Goal: Information Seeking & Learning: Learn about a topic

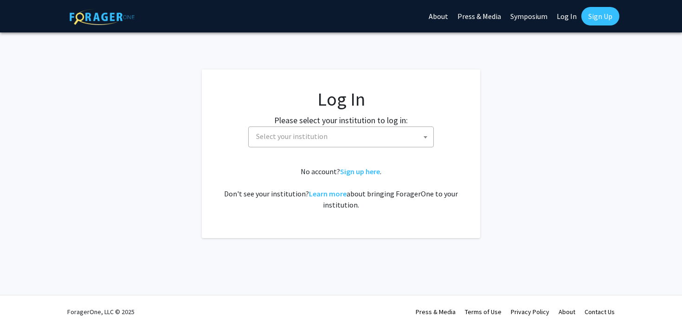
select select
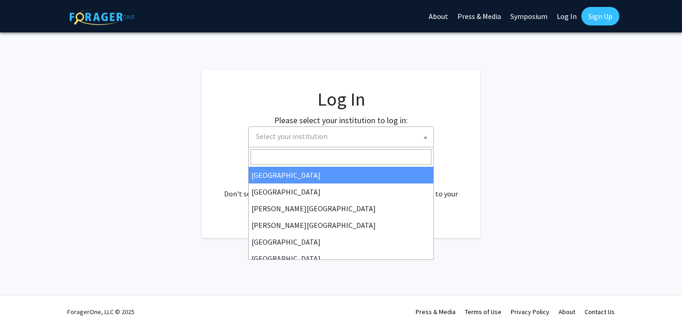
click at [302, 144] on span "Select your institution" at bounding box center [342, 136] width 181 height 19
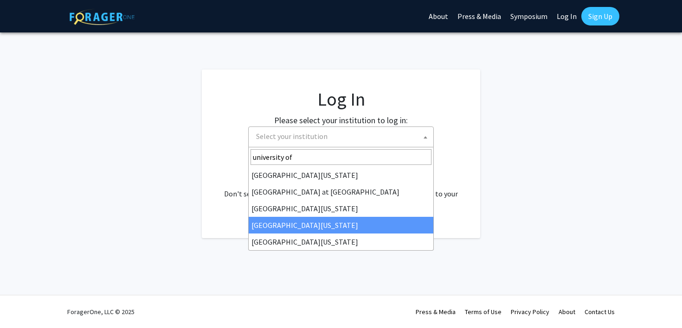
type input "university of"
select select "31"
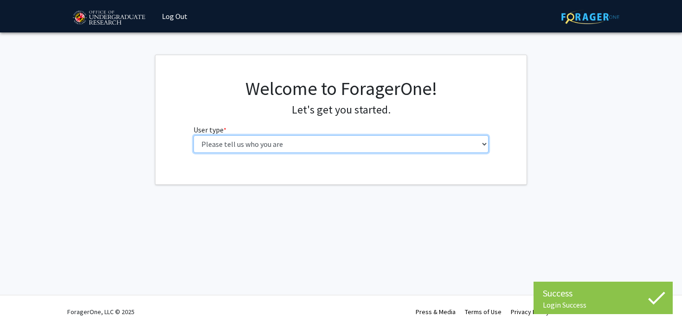
click at [238, 144] on select "Please tell us who you are Undergraduate Student Master's Student Doctoral Cand…" at bounding box center [340, 144] width 295 height 18
select select "1: undergrad"
click at [193, 135] on select "Please tell us who you are Undergraduate Student Master's Student Doctoral Cand…" at bounding box center [340, 144] width 295 height 18
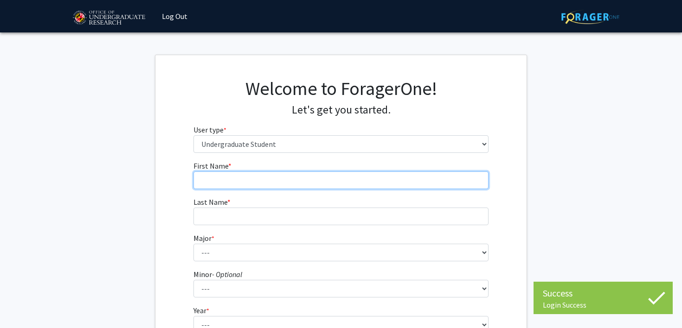
click at [249, 181] on input "First Name * required" at bounding box center [340, 181] width 295 height 18
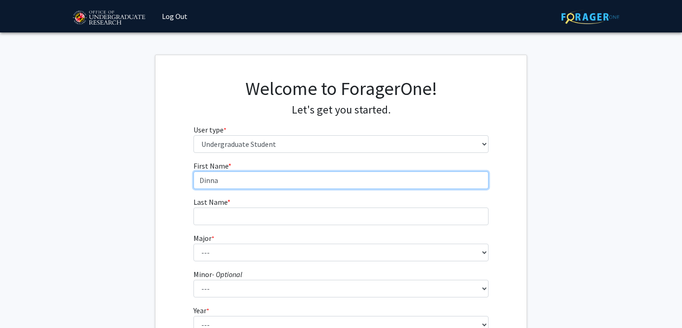
type input "Dinna"
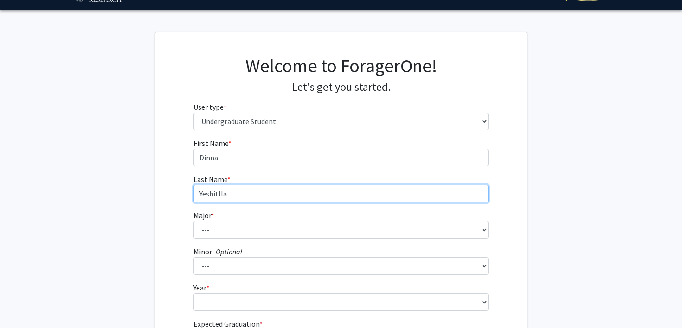
scroll to position [71, 0]
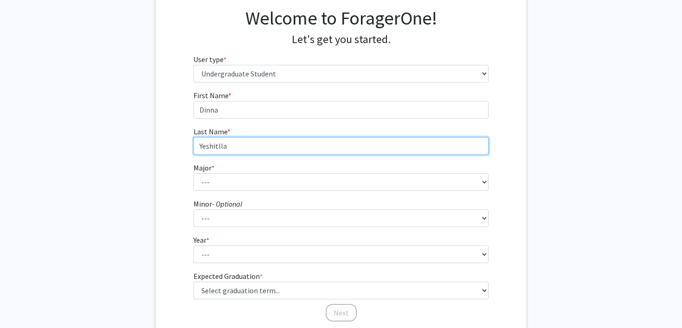
type input "Yeshitlla"
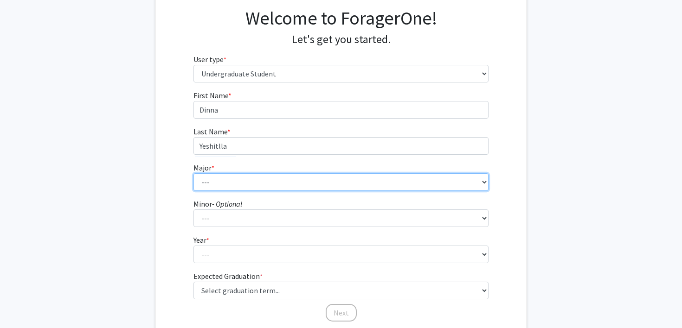
click at [235, 173] on select "--- Accounting Aerospace Engineering African American and Africana Studies Agri…" at bounding box center [340, 182] width 295 height 18
select select "28: 2329"
click at [193, 173] on select "--- Accounting Aerospace Engineering African American and Africana Studies Agri…" at bounding box center [340, 182] width 295 height 18
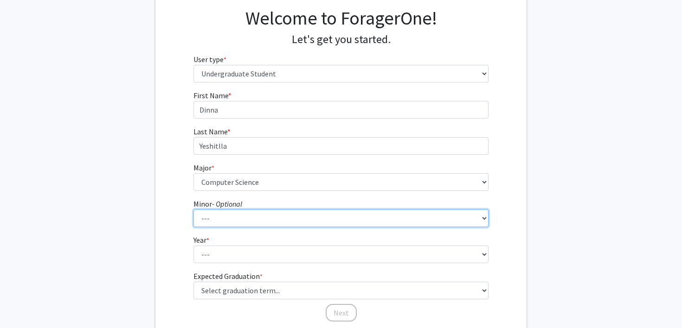
click at [217, 217] on select "--- Actuarial Mathematics Advanced Cybersecurity Experience for Students Africa…" at bounding box center [340, 219] width 295 height 18
click at [193, 210] on select "--- Actuarial Mathematics Advanced Cybersecurity Experience for Students Africa…" at bounding box center [340, 219] width 295 height 18
click at [225, 227] on select "--- Actuarial Mathematics Advanced Cybersecurity Experience for Students Africa…" at bounding box center [340, 219] width 295 height 18
select select "34: 1837"
click at [193, 210] on select "--- Actuarial Mathematics Advanced Cybersecurity Experience for Students Africa…" at bounding box center [340, 219] width 295 height 18
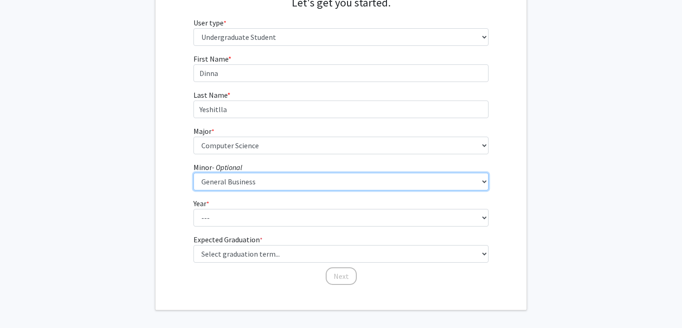
scroll to position [119, 0]
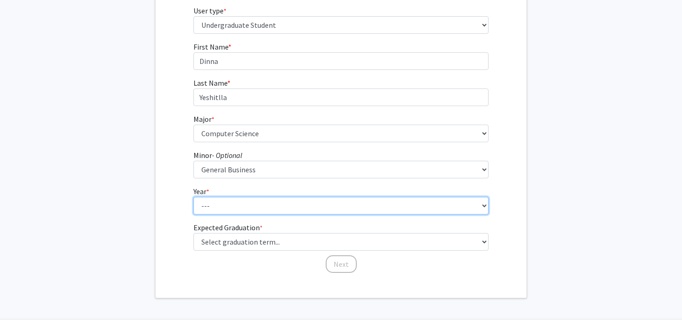
click at [223, 209] on select "--- First-year Sophomore Junior Senior Postbaccalaureate Certificate" at bounding box center [340, 206] width 295 height 18
select select "3: junior"
click at [193, 197] on select "--- First-year Sophomore Junior Senior Postbaccalaureate Certificate" at bounding box center [340, 206] width 295 height 18
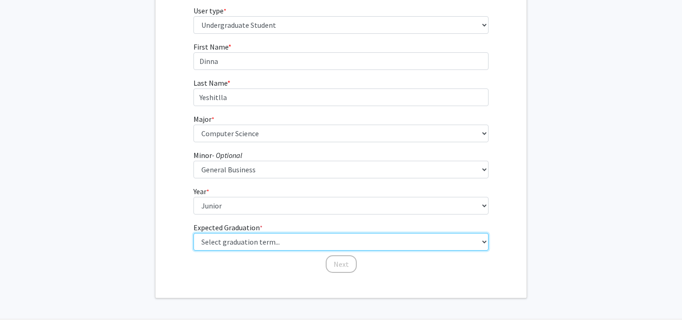
click at [214, 242] on select "Select graduation term... Spring 2025 Summer 2025 Fall 2025 Winter 2025 Spring …" at bounding box center [340, 242] width 295 height 18
select select "9: spring_2027"
click at [193, 233] on select "Select graduation term... Spring 2025 Summer 2025 Fall 2025 Winter 2025 Spring …" at bounding box center [340, 242] width 295 height 18
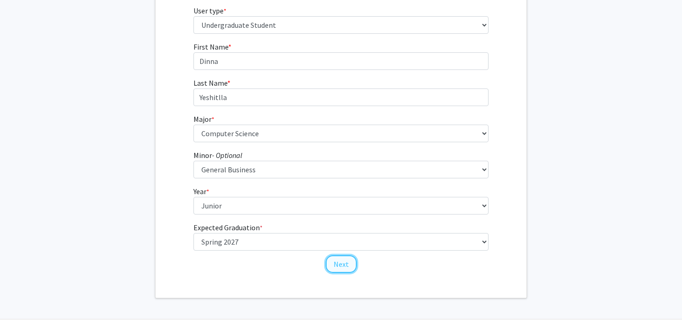
click at [334, 263] on button "Next" at bounding box center [341, 265] width 31 height 18
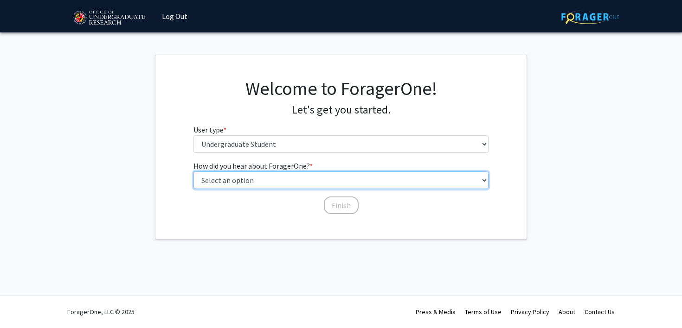
click at [291, 179] on select "Select an option Peer/student recommendation Faculty/staff recommendation Unive…" at bounding box center [340, 181] width 295 height 18
select select "1: peer_recommendation"
click at [193, 172] on select "Select an option Peer/student recommendation Faculty/staff recommendation Unive…" at bounding box center [340, 181] width 295 height 18
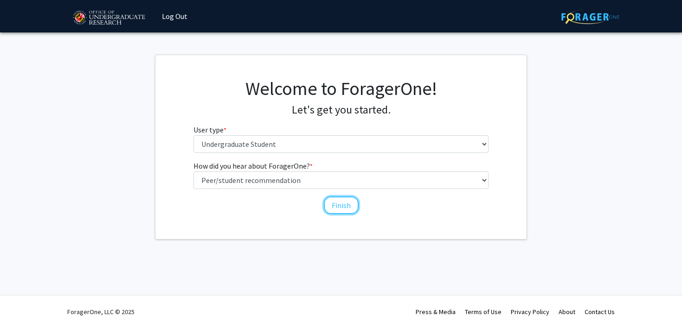
click at [335, 206] on button "Finish" at bounding box center [341, 206] width 35 height 18
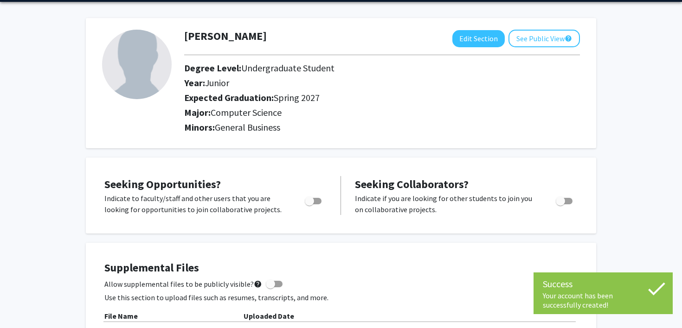
scroll to position [40, 0]
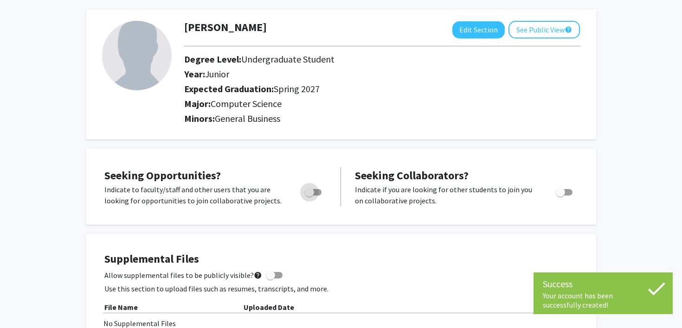
click at [315, 188] on label "Toggle" at bounding box center [311, 192] width 20 height 11
click at [309, 196] on input "Are you actively seeking opportunities?" at bounding box center [309, 196] width 0 height 0
checkbox input "true"
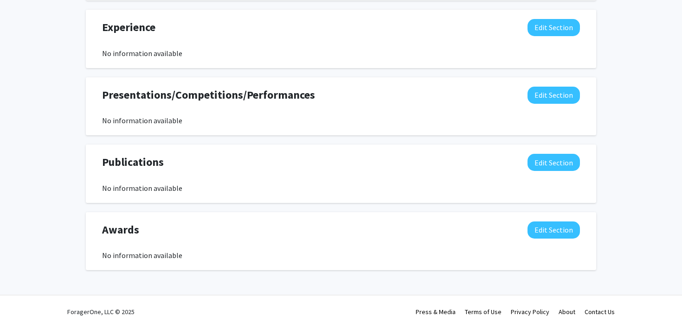
scroll to position [0, 0]
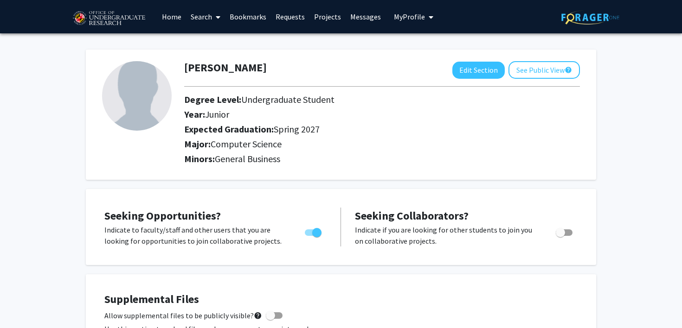
click at [332, 19] on link "Projects" at bounding box center [327, 16] width 36 height 32
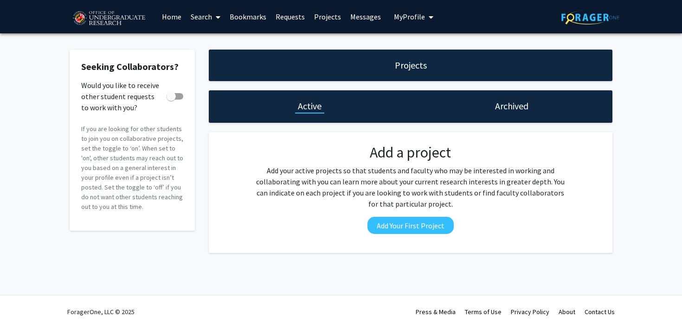
click at [217, 16] on icon at bounding box center [218, 16] width 5 height 7
click at [218, 62] on span "Students" at bounding box center [214, 61] width 57 height 19
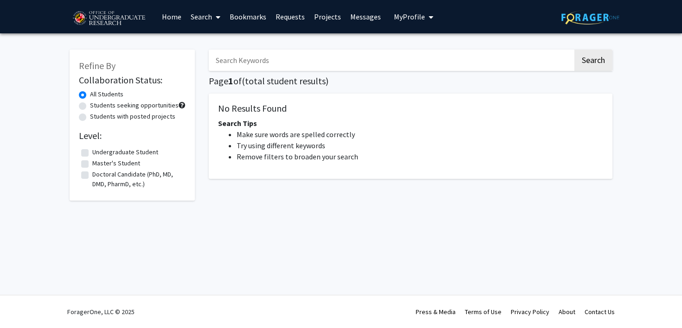
click at [203, 18] on link "Search" at bounding box center [205, 16] width 39 height 32
click at [204, 36] on span "Faculty/Staff" at bounding box center [220, 42] width 68 height 19
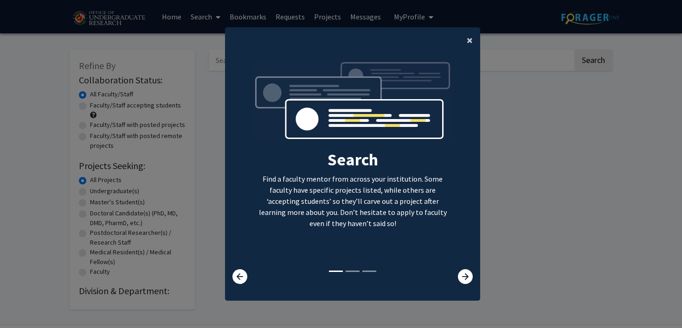
click at [474, 42] on button "×" at bounding box center [469, 40] width 21 height 26
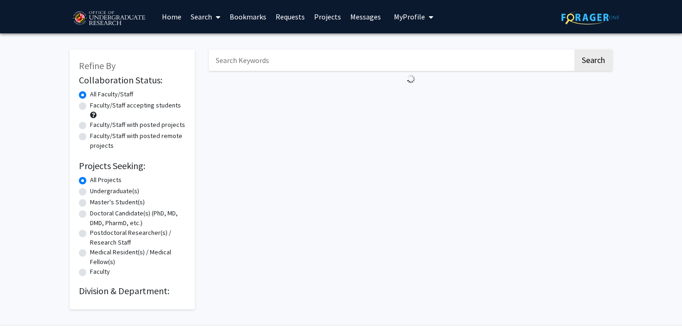
click at [141, 103] on label "Faculty/Staff accepting students" at bounding box center [135, 106] width 91 height 10
click at [96, 103] on input "Faculty/Staff accepting students" at bounding box center [93, 104] width 6 height 6
radio input "true"
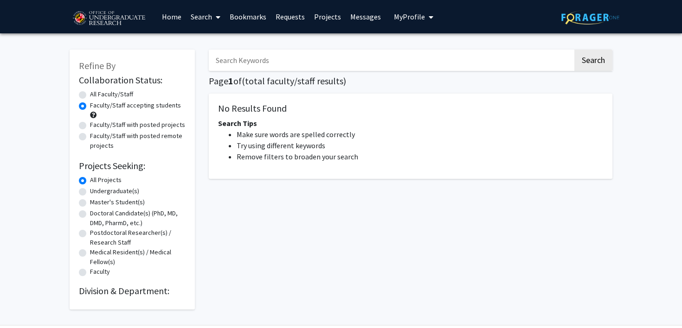
click at [117, 141] on label "Faculty/Staff with posted remote projects" at bounding box center [138, 140] width 96 height 19
click at [96, 137] on input "Faculty/Staff with posted remote projects" at bounding box center [93, 134] width 6 height 6
radio input "true"
click at [121, 127] on label "Faculty/Staff with posted projects" at bounding box center [137, 125] width 95 height 10
click at [96, 126] on input "Faculty/Staff with posted projects" at bounding box center [93, 123] width 6 height 6
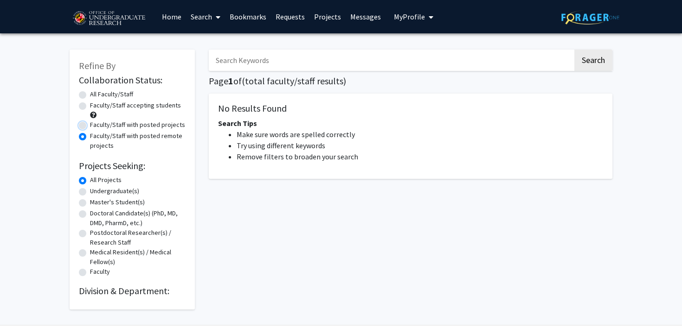
radio input "true"
click at [206, 14] on link "Search" at bounding box center [205, 16] width 39 height 32
click at [238, 18] on link "Bookmarks" at bounding box center [248, 16] width 46 height 32
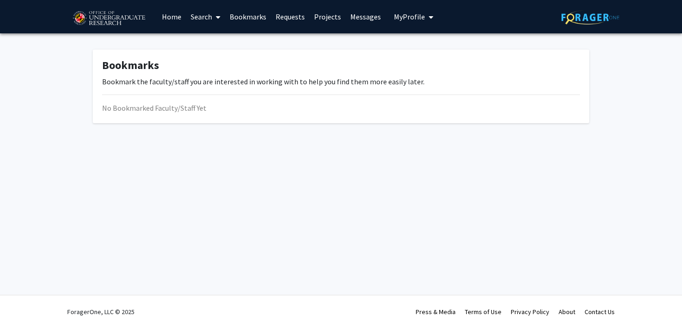
click at [211, 18] on link "Search" at bounding box center [205, 16] width 39 height 32
click at [211, 58] on span "Students" at bounding box center [214, 61] width 57 height 19
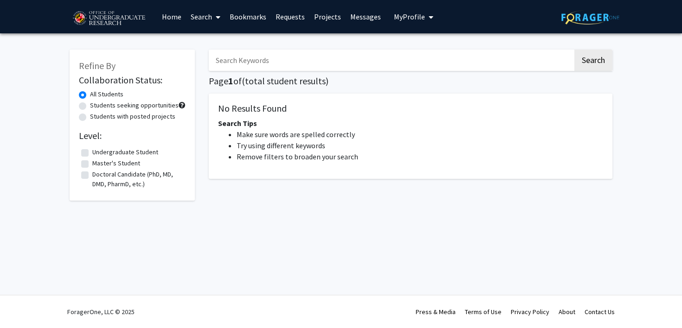
click at [282, 7] on link "Requests" at bounding box center [290, 16] width 38 height 32
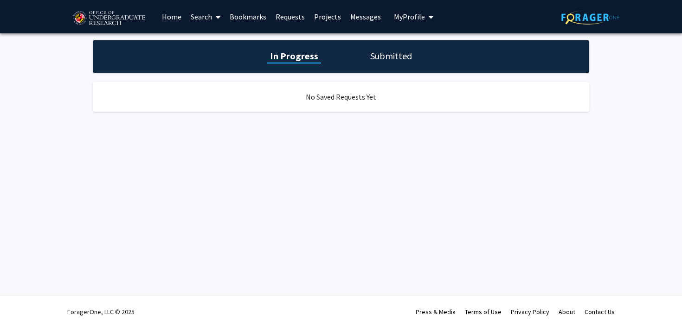
click at [293, 14] on link "Requests" at bounding box center [290, 16] width 38 height 32
click at [250, 14] on link "Bookmarks" at bounding box center [248, 16] width 46 height 32
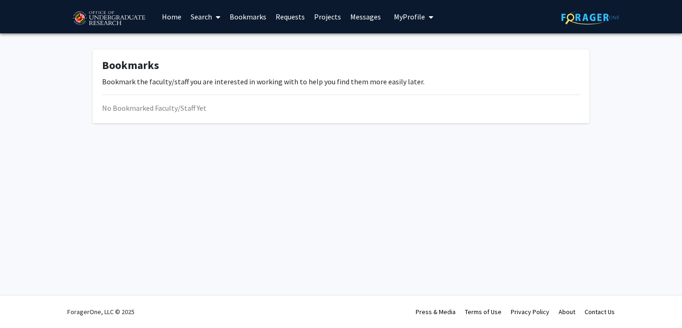
click at [366, 20] on link "Messages" at bounding box center [366, 16] width 40 height 32
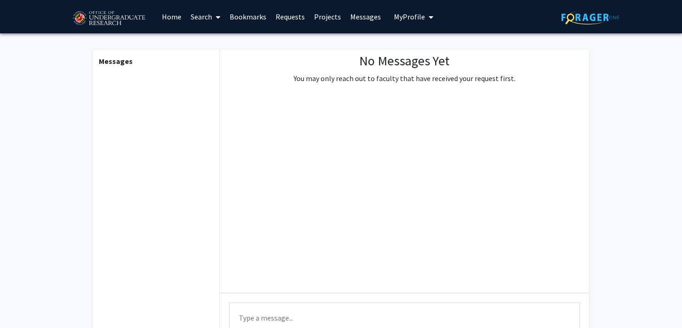
click at [339, 18] on link "Projects" at bounding box center [327, 16] width 36 height 32
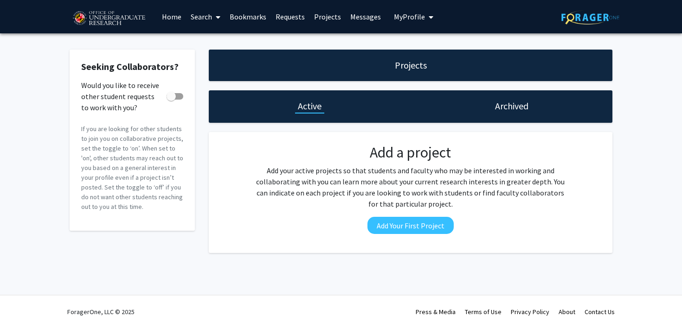
click at [323, 18] on link "Projects" at bounding box center [327, 16] width 36 height 32
click at [305, 185] on p "Add your active projects so that students and faculty who may be interested in …" at bounding box center [410, 187] width 314 height 45
click at [491, 113] on div "Archived" at bounding box center [512, 106] width 202 height 32
click at [217, 11] on span at bounding box center [216, 17] width 8 height 32
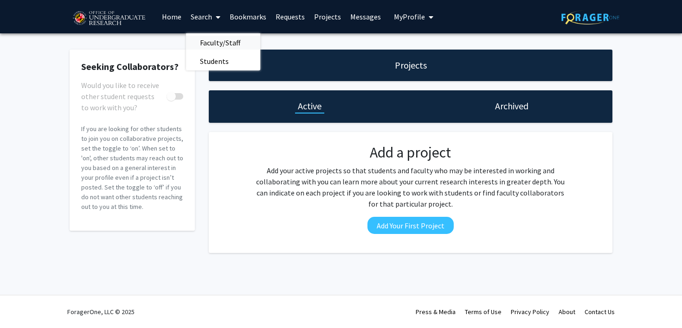
click at [215, 45] on span "Faculty/Staff" at bounding box center [220, 42] width 68 height 19
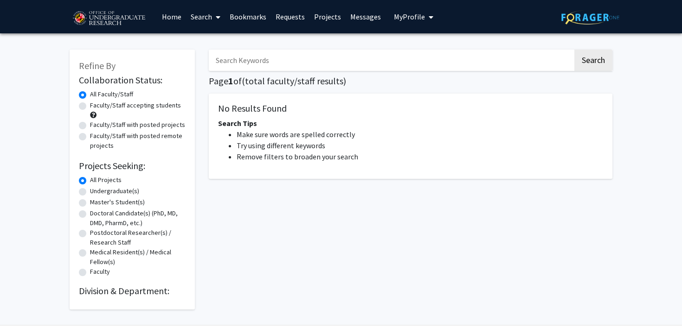
click at [252, 53] on input "Search Keywords" at bounding box center [391, 60] width 364 height 21
click at [574, 50] on button "Search" at bounding box center [593, 60] width 38 height 21
click at [213, 61] on input "mind project" at bounding box center [391, 60] width 364 height 21
type input "co-learn code and mind project"
click at [574, 50] on button "Search" at bounding box center [593, 60] width 38 height 21
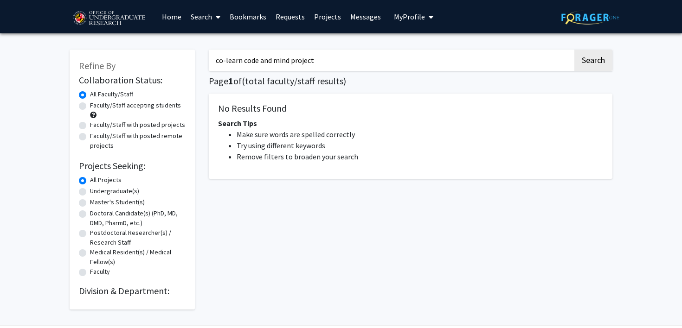
click at [77, 106] on div "Refine By Collaboration Status: Collaboration Status All Faculty/Staff Collabor…" at bounding box center [132, 180] width 125 height 260
click at [90, 106] on label "Faculty/Staff accepting students" at bounding box center [135, 106] width 91 height 10
click at [90, 106] on input "Faculty/Staff accepting students" at bounding box center [93, 104] width 6 height 6
radio input "true"
click at [176, 23] on link "Home" at bounding box center [171, 16] width 29 height 32
